Goal: Task Accomplishment & Management: Use online tool/utility

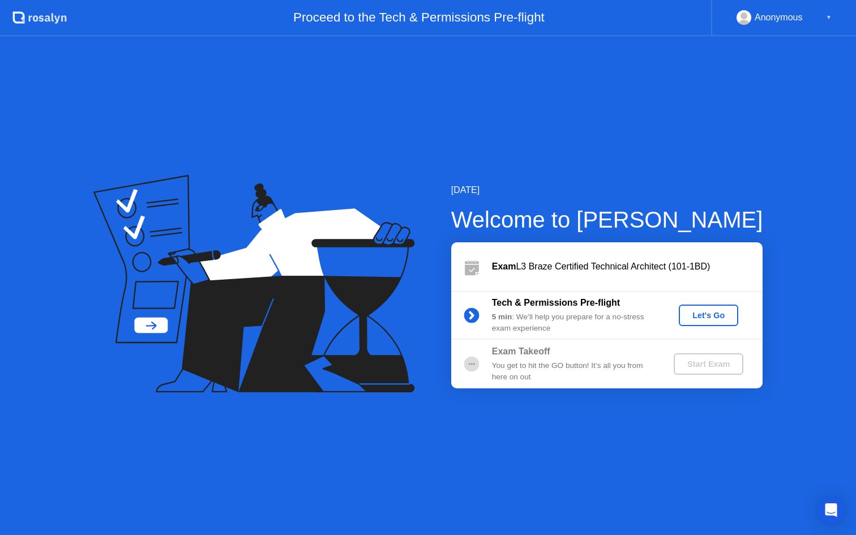
click at [715, 315] on div "Let's Go" at bounding box center [708, 315] width 50 height 9
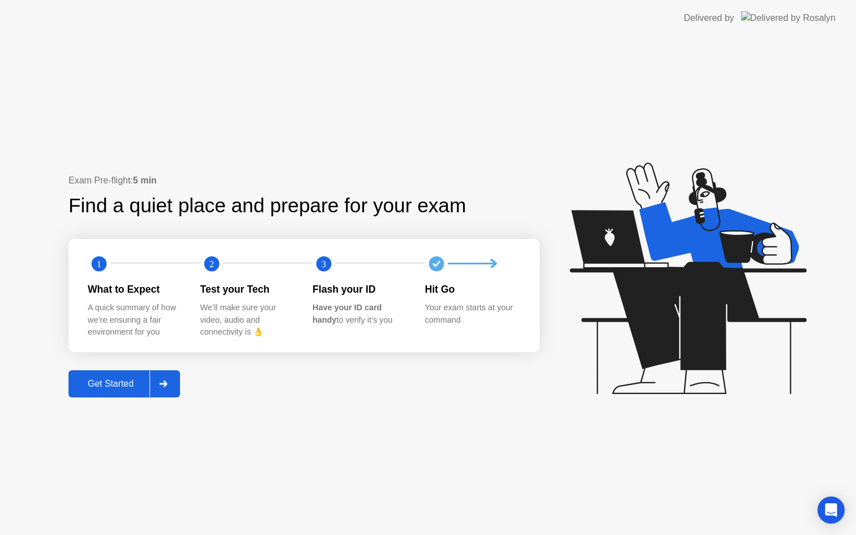
click at [107, 371] on button "Get Started" at bounding box center [123, 383] width 111 height 27
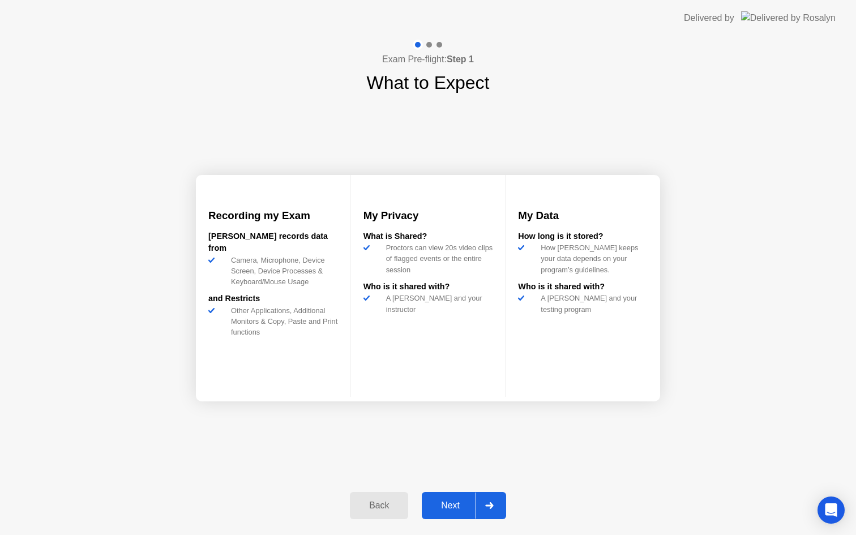
click at [449, 506] on div "Next" at bounding box center [450, 505] width 50 height 10
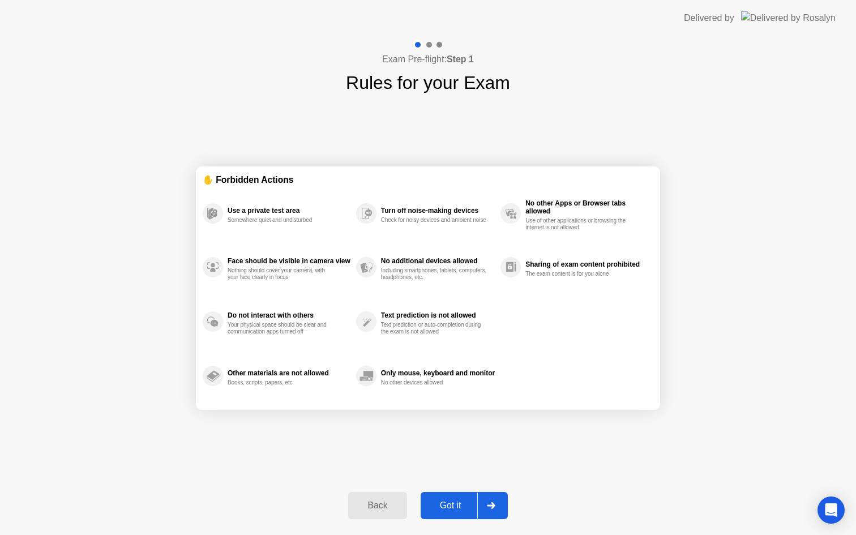
click at [449, 506] on div "Got it" at bounding box center [450, 505] width 53 height 10
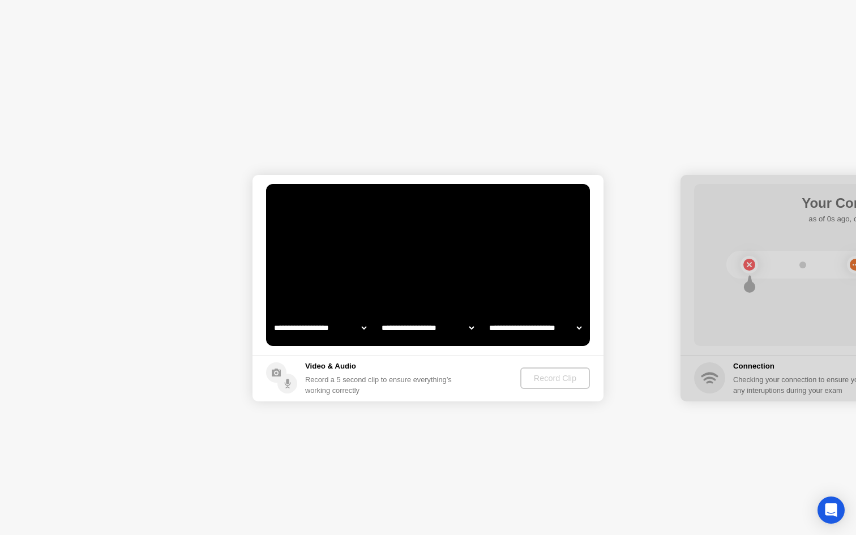
select select "**********"
select select "*******"
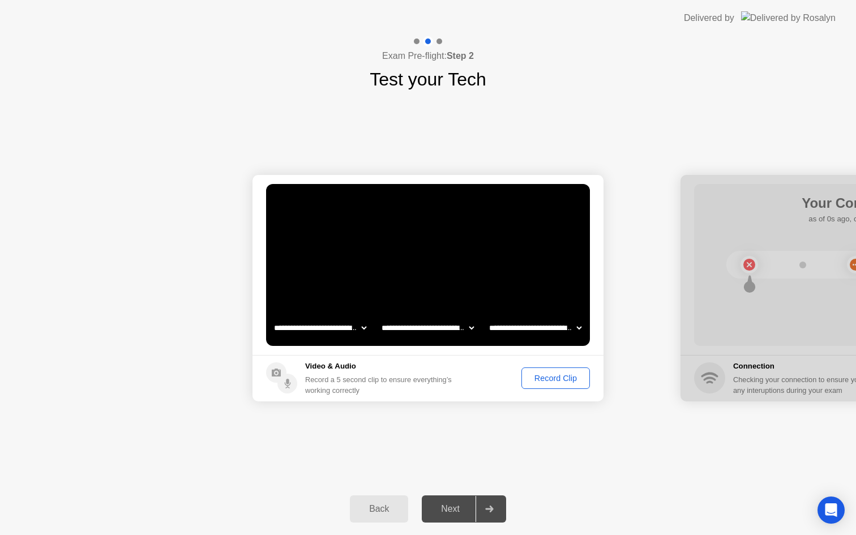
click at [568, 381] on div "Record Clip" at bounding box center [555, 377] width 61 height 9
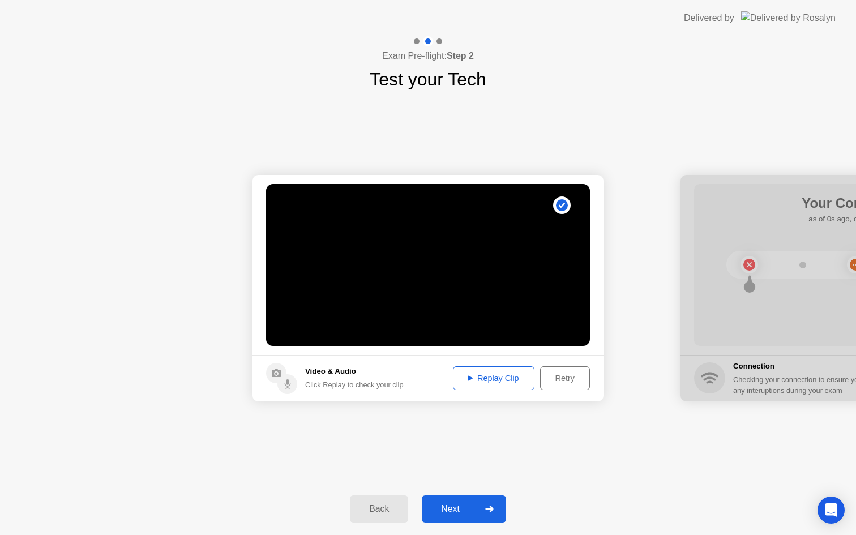
click at [480, 376] on div "Replay Clip" at bounding box center [494, 377] width 74 height 9
click at [454, 517] on button "Next" at bounding box center [464, 508] width 84 height 27
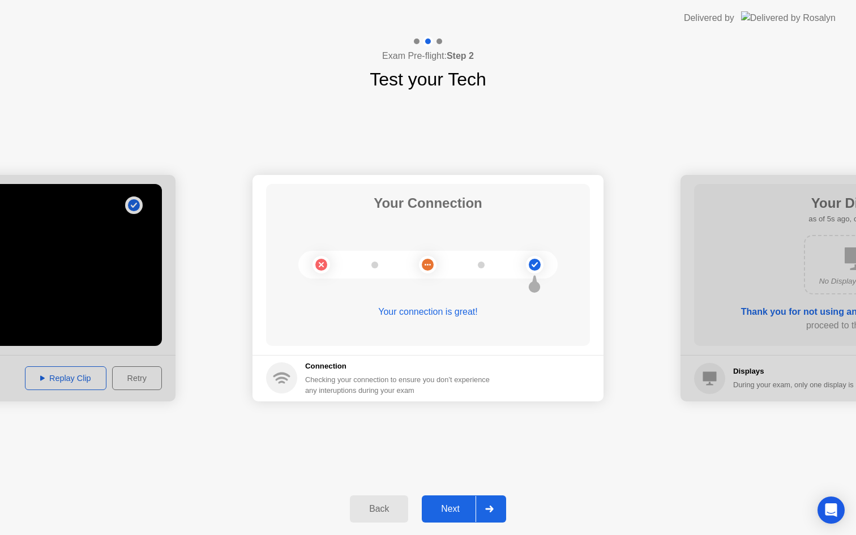
click at [454, 500] on button "Next" at bounding box center [464, 508] width 84 height 27
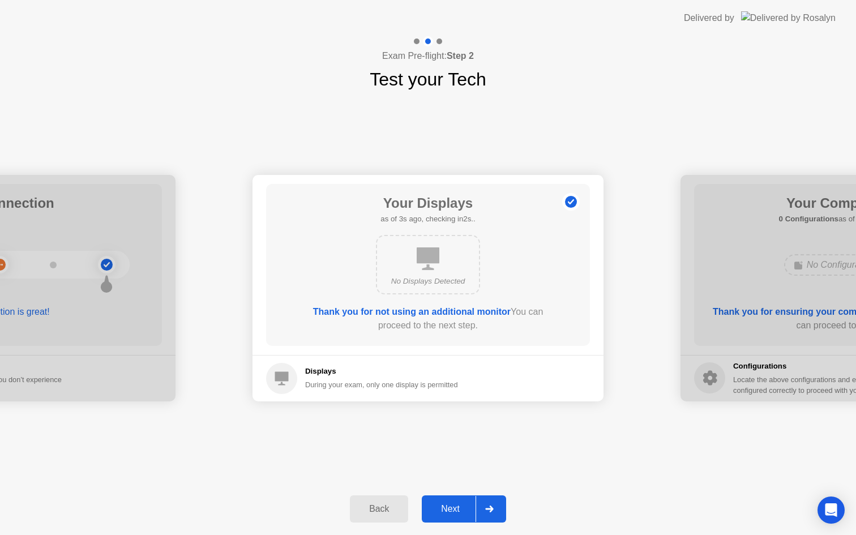
click at [450, 498] on button "Next" at bounding box center [464, 508] width 84 height 27
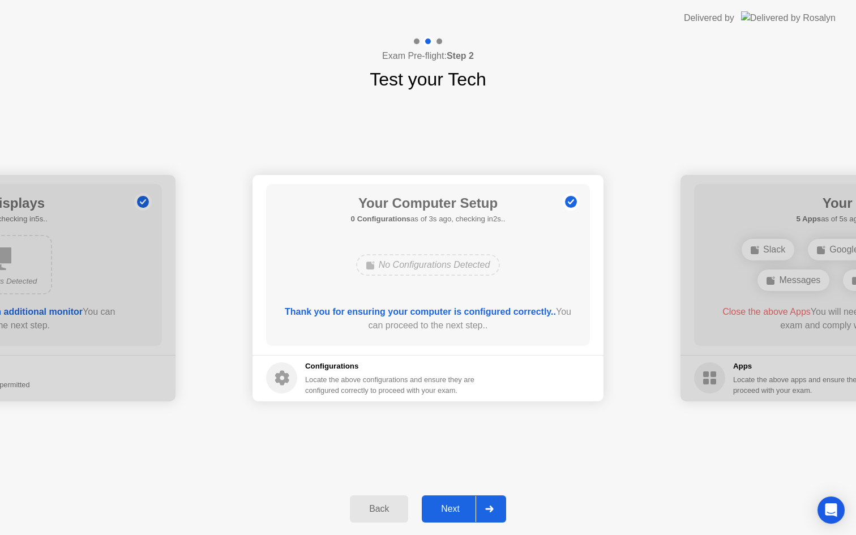
click at [450, 500] on button "Next" at bounding box center [464, 508] width 84 height 27
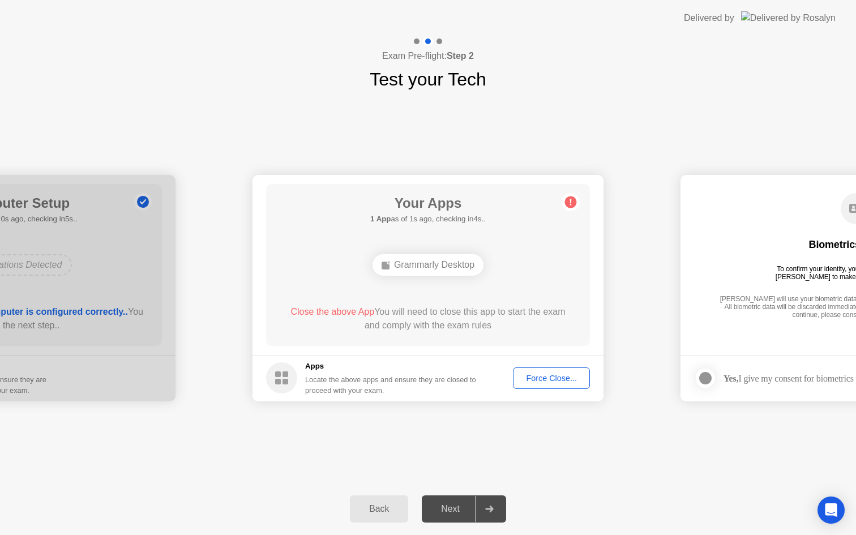
click at [435, 261] on div "Grammarly Desktop" at bounding box center [427, 265] width 111 height 22
click at [579, 383] on div "Force Close..." at bounding box center [551, 377] width 69 height 9
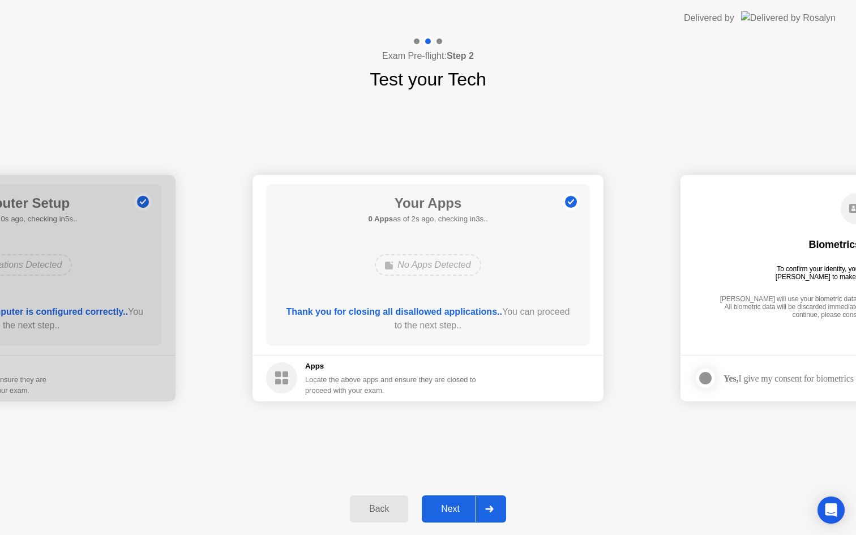
click at [462, 504] on div "Next" at bounding box center [450, 509] width 50 height 10
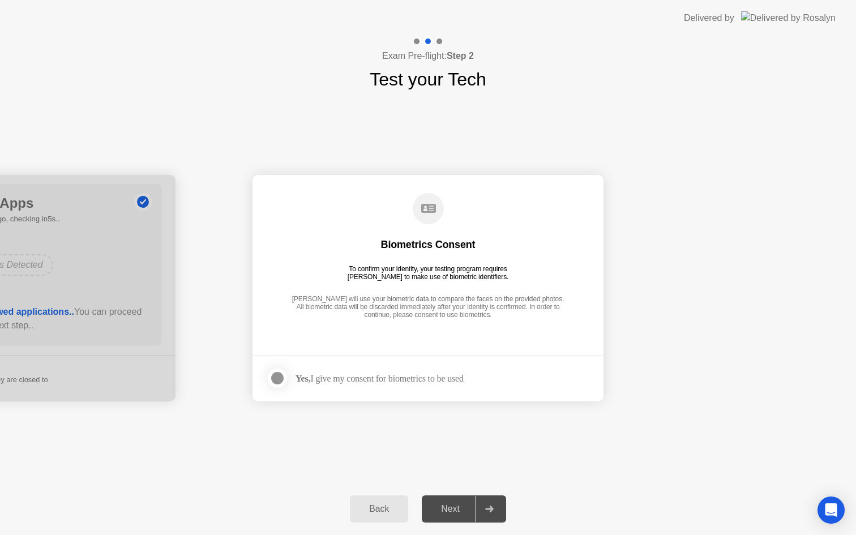
drag, startPoint x: 446, startPoint y: 508, endPoint x: 384, endPoint y: 381, distance: 140.5
click at [384, 381] on div "**********" at bounding box center [428, 285] width 856 height 499
click at [384, 381] on div "Yes, I give my consent for biometrics to be used" at bounding box center [379, 378] width 168 height 11
click at [281, 383] on div at bounding box center [277, 378] width 14 height 14
click at [459, 506] on div "Next" at bounding box center [450, 509] width 50 height 10
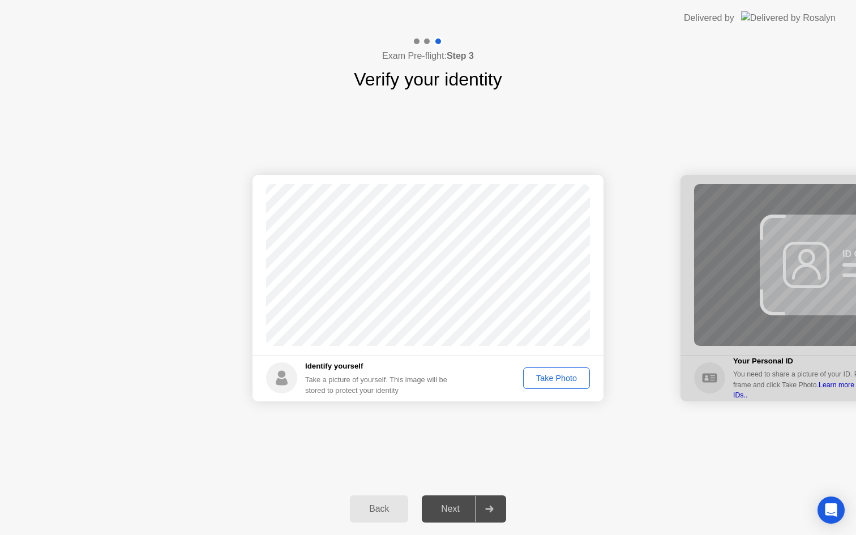
click at [561, 377] on div "Take Photo" at bounding box center [556, 377] width 59 height 9
click at [449, 514] on div "Next" at bounding box center [450, 509] width 50 height 10
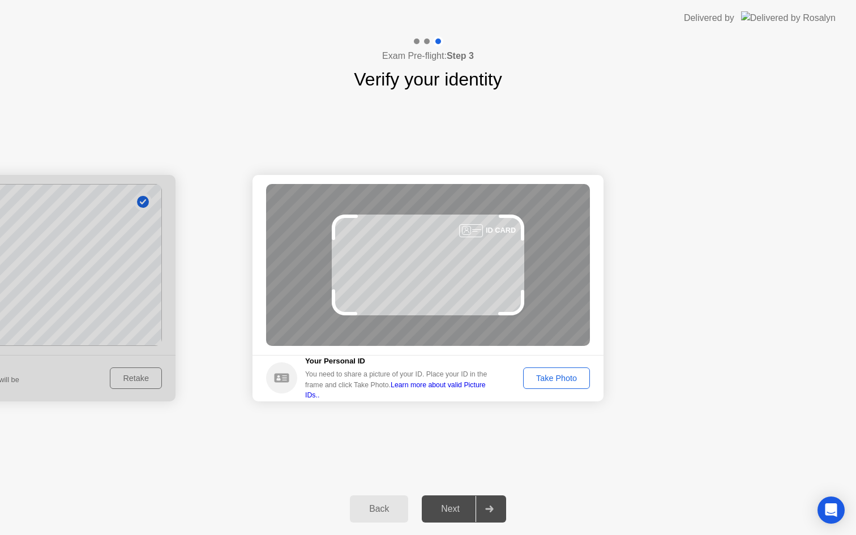
click at [564, 377] on div "Take Photo" at bounding box center [556, 377] width 59 height 9
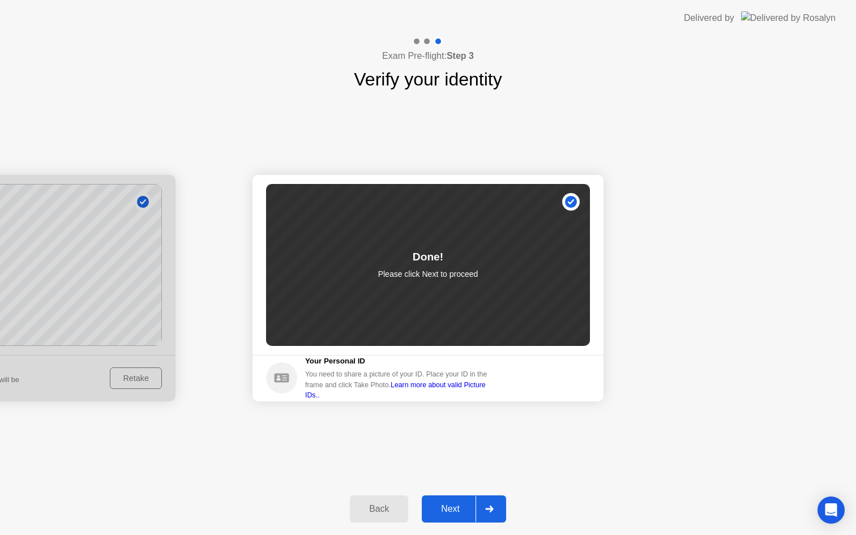
click at [453, 497] on button "Next" at bounding box center [464, 508] width 84 height 27
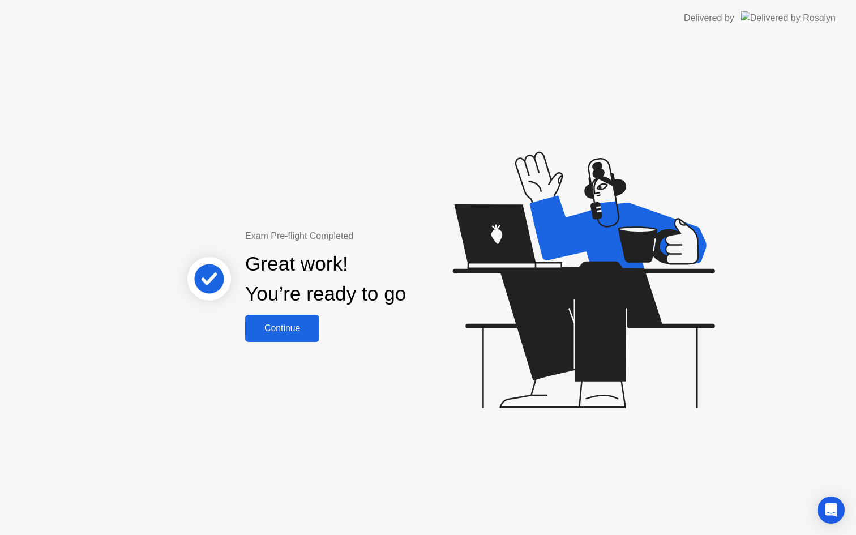
click at [300, 330] on div "Continue" at bounding box center [281, 328] width 67 height 10
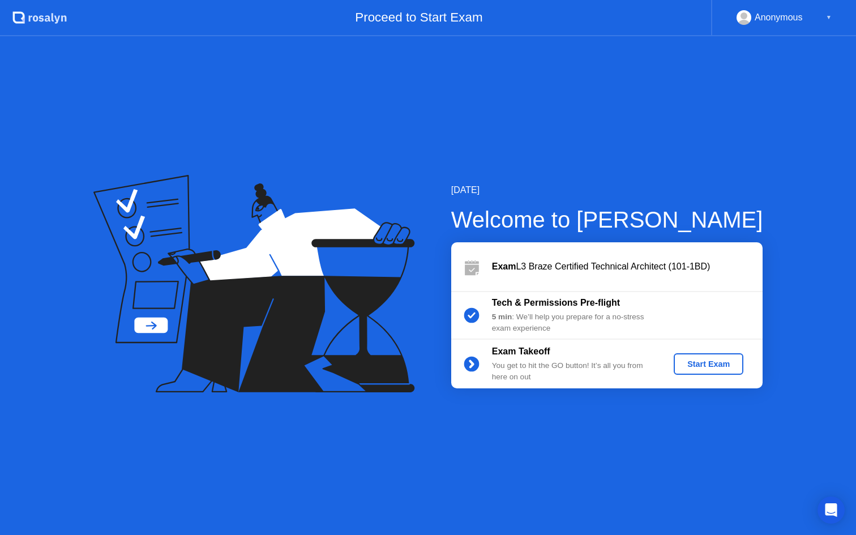
click at [716, 365] on div "Start Exam" at bounding box center [708, 363] width 61 height 9
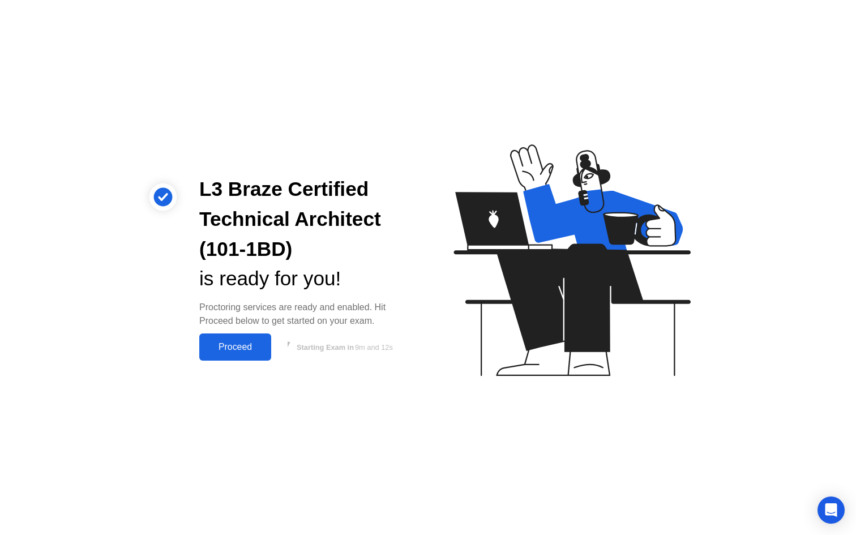
click at [257, 351] on div "Proceed" at bounding box center [235, 347] width 65 height 10
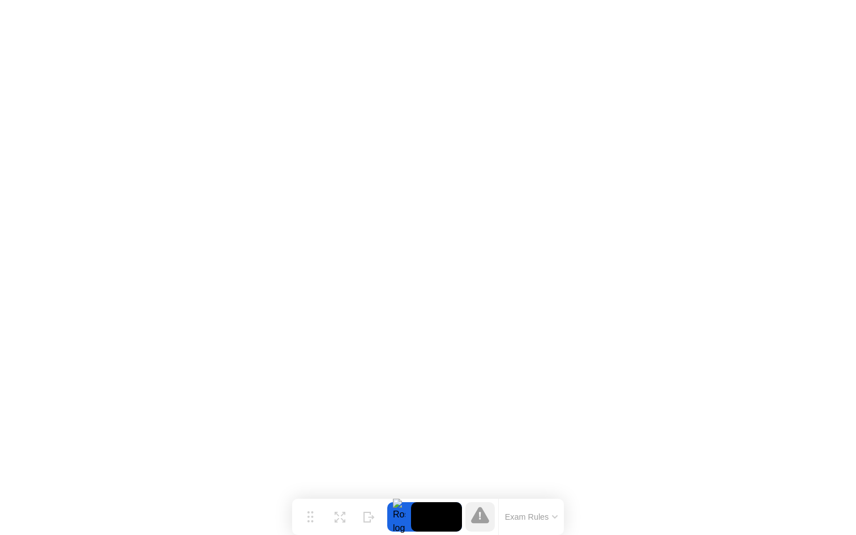
click at [534, 517] on button "Exam Rules" at bounding box center [531, 517] width 60 height 10
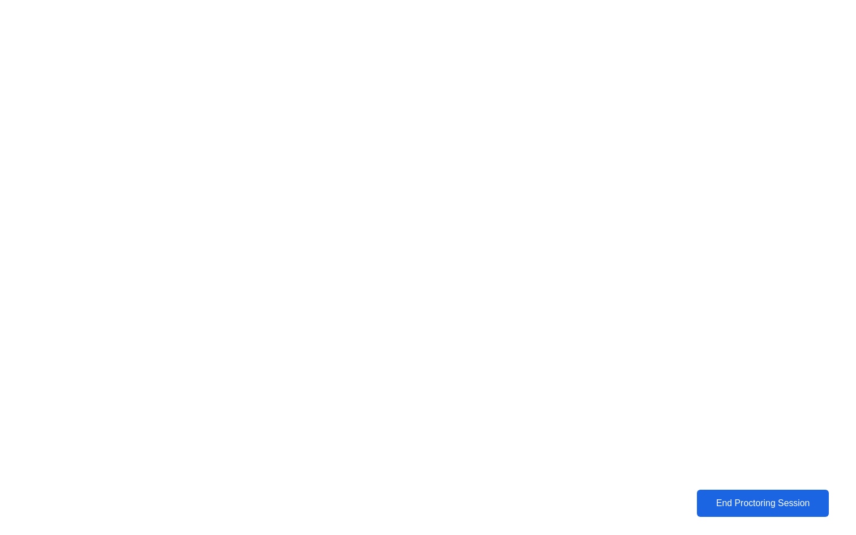
click at [708, 508] on div "End Proctoring Session" at bounding box center [762, 503] width 126 height 10
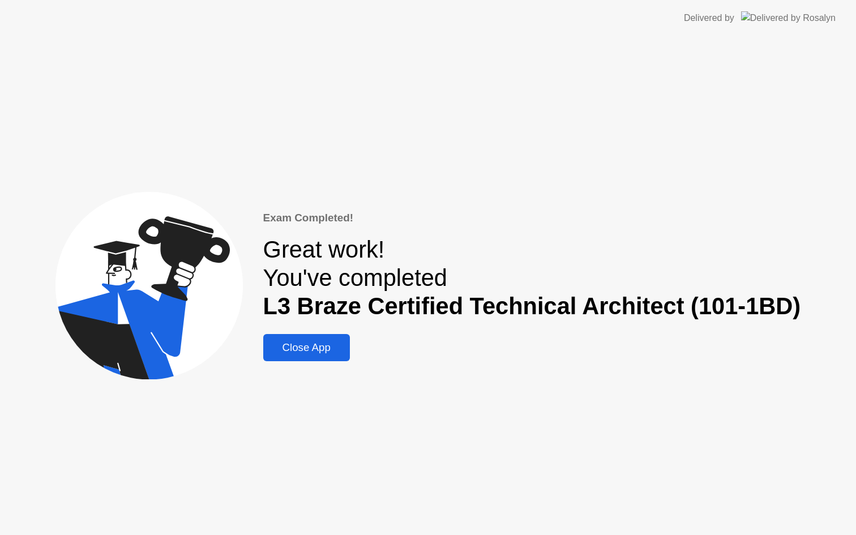
click at [329, 348] on div "Close App" at bounding box center [307, 347] width 80 height 12
